Goal: Task Accomplishment & Management: Manage account settings

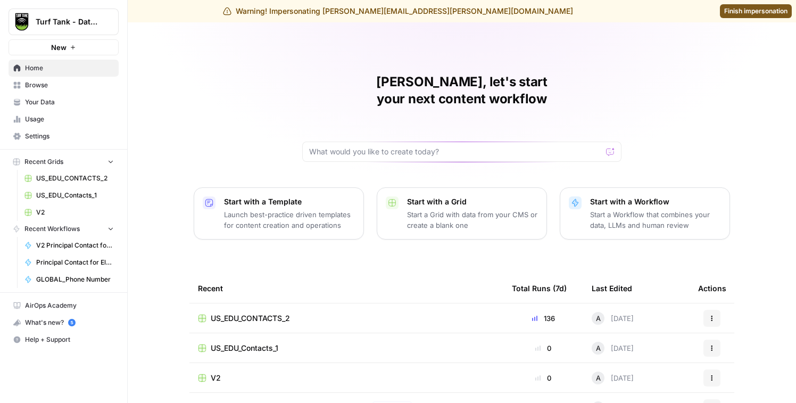
click at [68, 134] on span "Settings" at bounding box center [69, 136] width 89 height 10
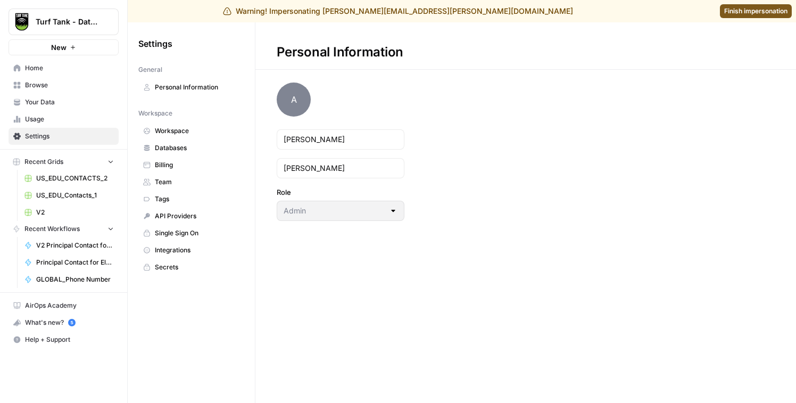
click at [60, 121] on span "Usage" at bounding box center [69, 119] width 89 height 10
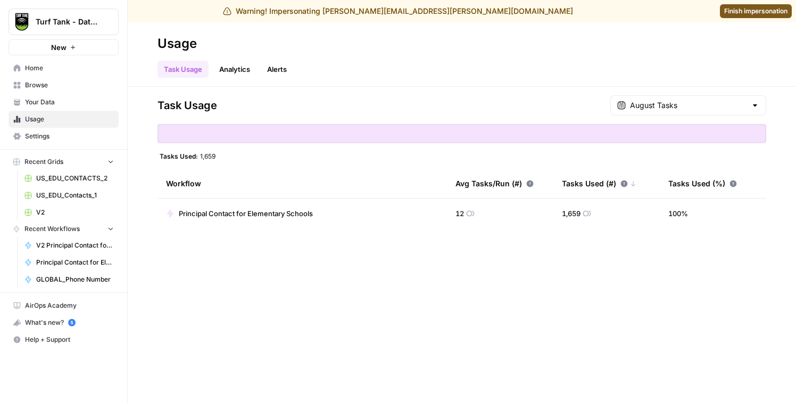
click at [236, 70] on link "Analytics" at bounding box center [235, 69] width 44 height 17
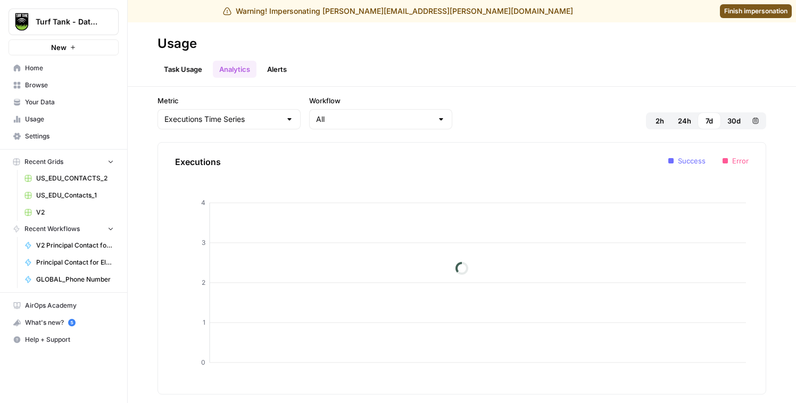
click at [281, 70] on link "Alerts" at bounding box center [277, 69] width 32 height 17
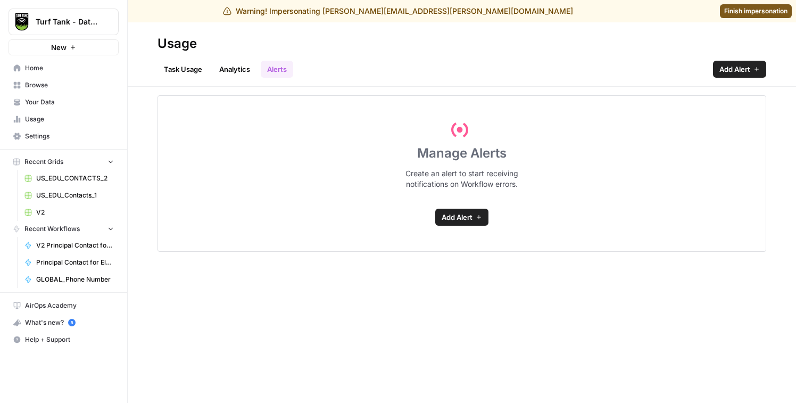
click at [165, 72] on link "Task Usage" at bounding box center [182, 69] width 51 height 17
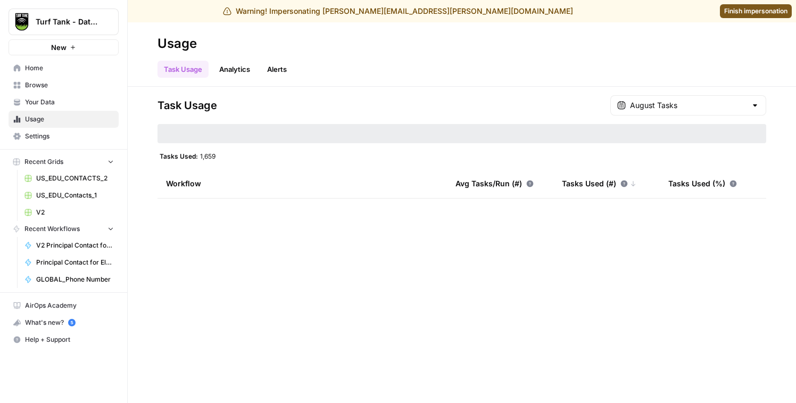
click at [59, 136] on span "Settings" at bounding box center [69, 136] width 89 height 10
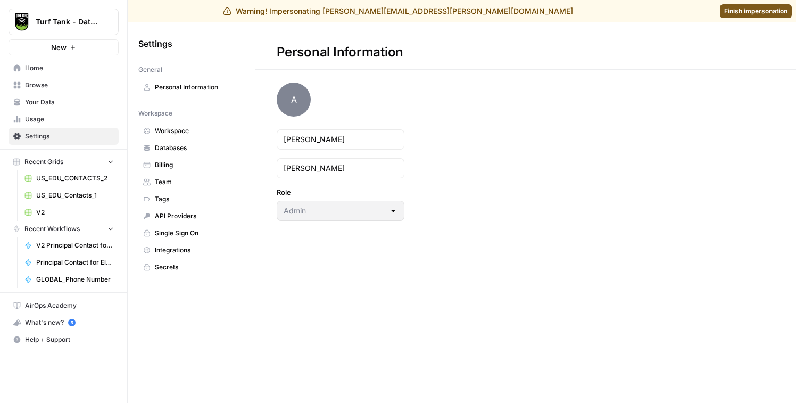
click at [204, 164] on span "Billing" at bounding box center [197, 165] width 85 height 10
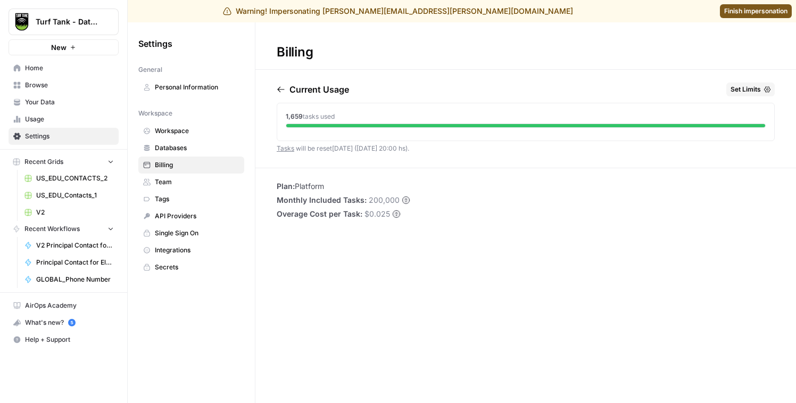
click at [753, 15] on span "Finish impersonation" at bounding box center [755, 11] width 63 height 10
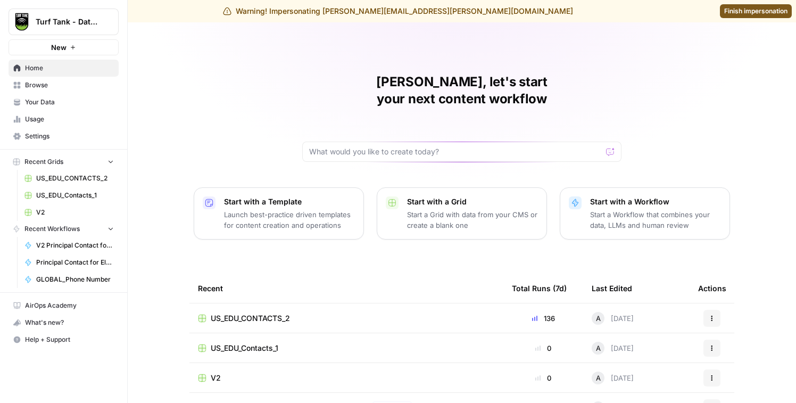
click at [23, 140] on link "Settings" at bounding box center [64, 136] width 110 height 17
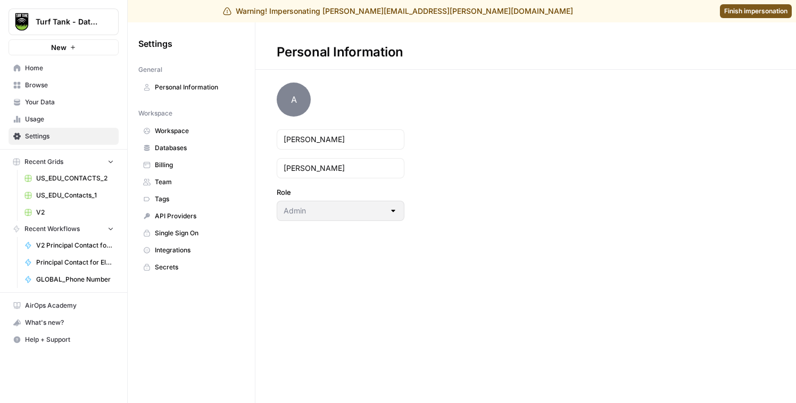
click at [189, 164] on span "Billing" at bounding box center [197, 165] width 85 height 10
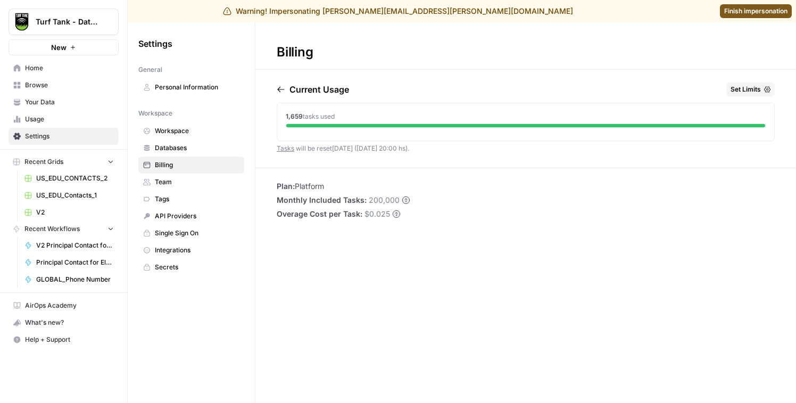
click at [731, 10] on span "Finish impersonation" at bounding box center [755, 11] width 63 height 10
